Goal: Task Accomplishment & Management: Manage account settings

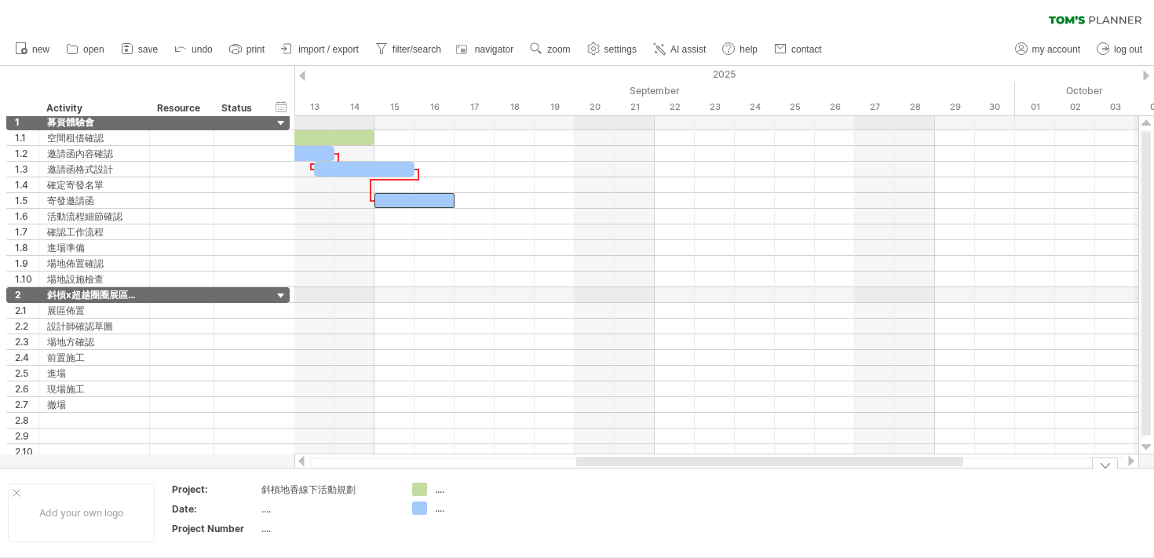
click at [948, 26] on div "clear filter reapply filter" at bounding box center [577, 16] width 1154 height 33
click at [1053, 44] on span "my account" at bounding box center [1056, 49] width 48 height 11
type input "**********"
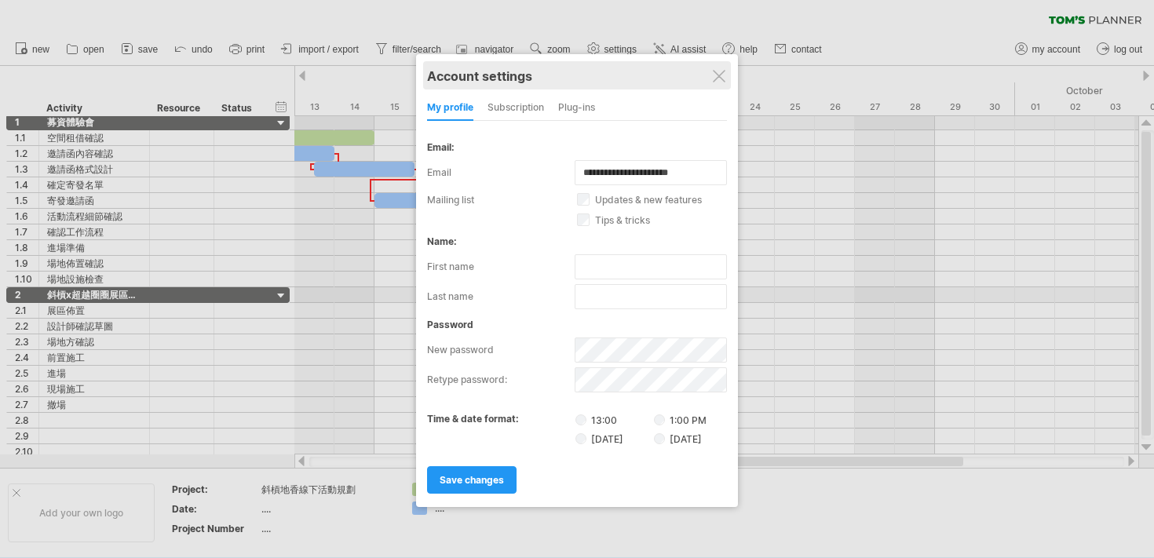
click at [727, 77] on div "Account settings" at bounding box center [577, 75] width 300 height 28
click at [490, 474] on span "save changes" at bounding box center [471, 480] width 64 height 12
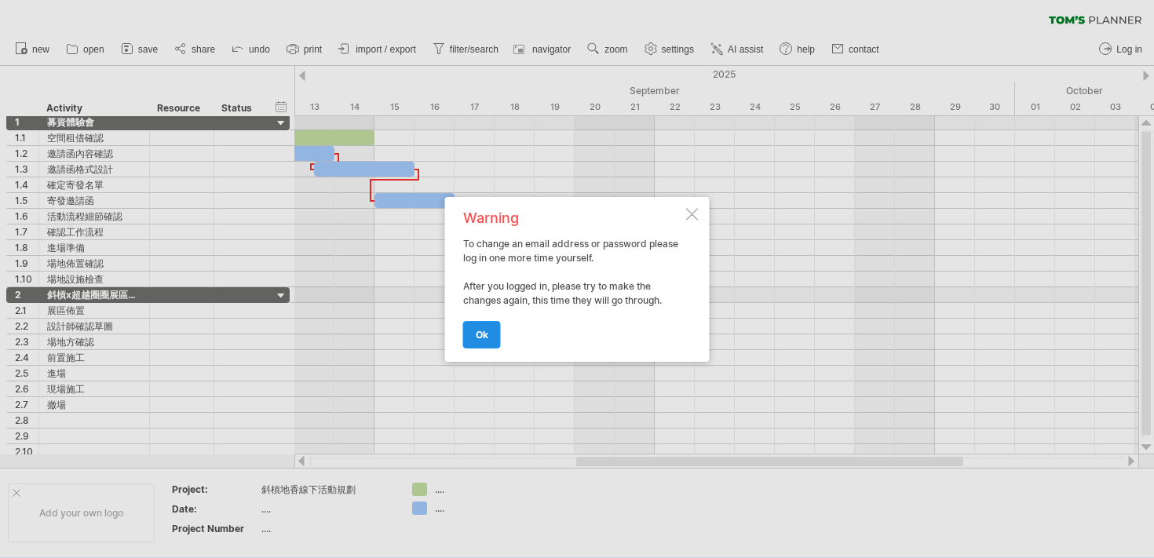
click at [486, 338] on span "ok" at bounding box center [482, 335] width 13 height 12
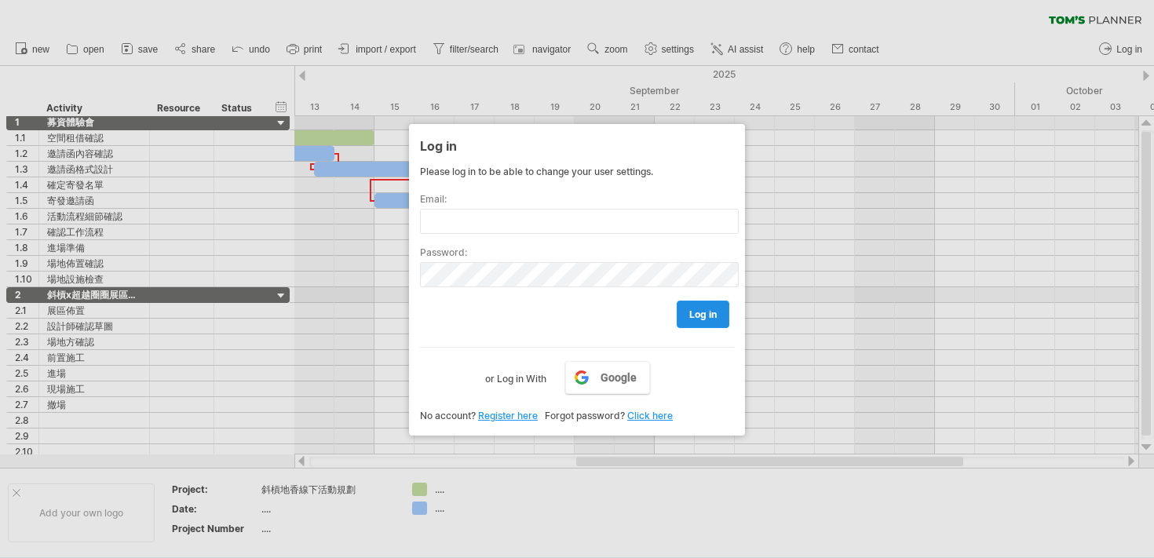
click at [711, 317] on span "log in" at bounding box center [702, 314] width 27 height 12
click at [606, 381] on span "Google" at bounding box center [618, 377] width 36 height 13
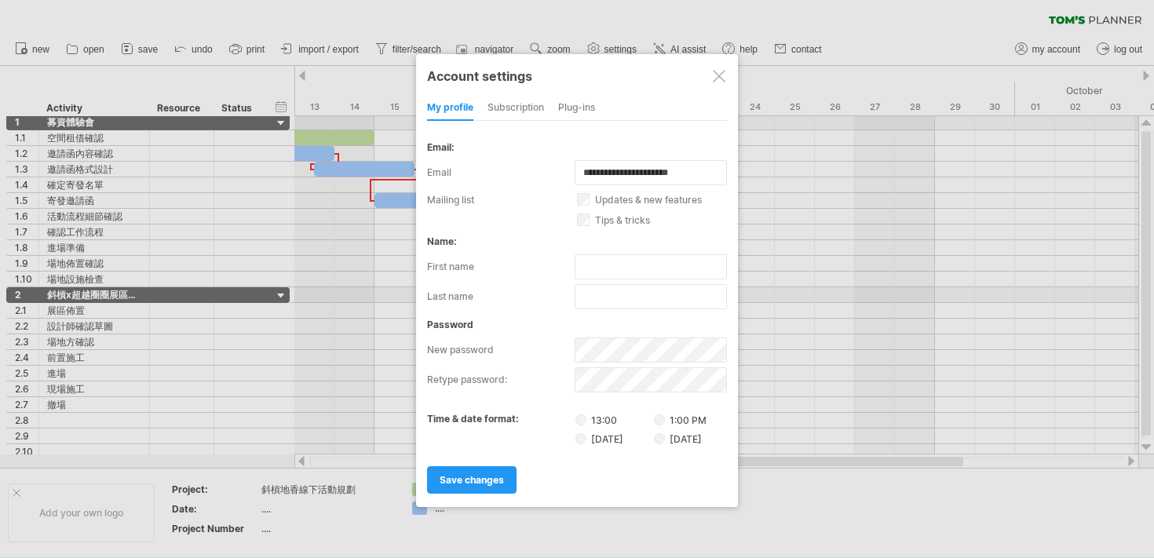
click at [586, 417] on label "13:00" at bounding box center [613, 419] width 76 height 13
click at [455, 488] on link "save changes" at bounding box center [471, 479] width 89 height 27
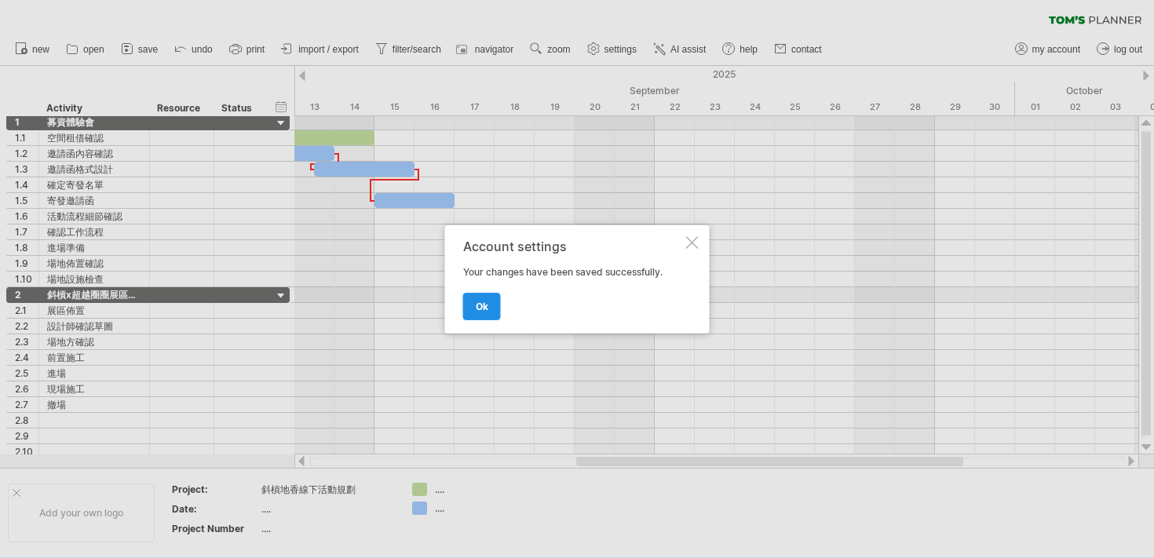
click at [494, 297] on link "ok" at bounding box center [482, 306] width 38 height 27
